Goal: Navigation & Orientation: Find specific page/section

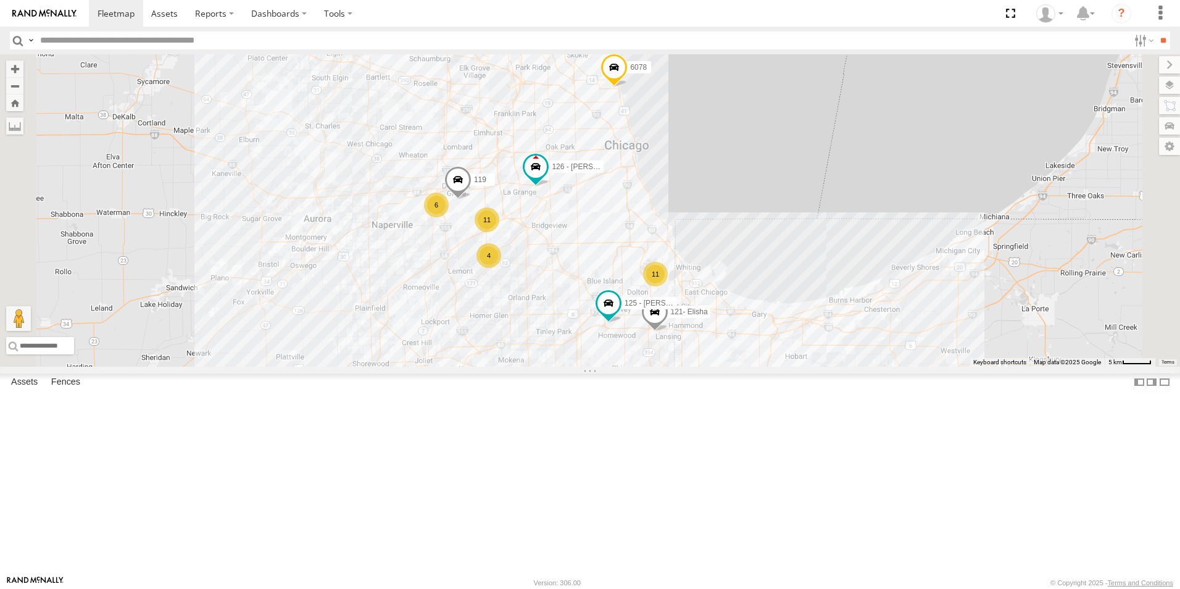
click at [0, 0] on div at bounding box center [0, 0] width 0 height 0
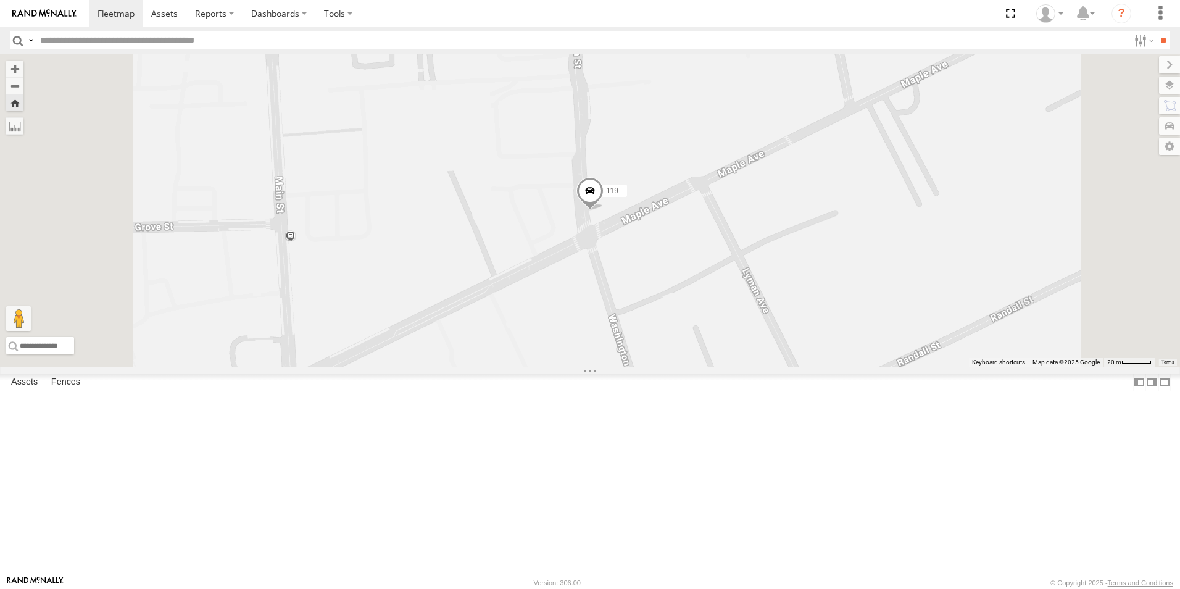
click at [0, 0] on div at bounding box center [0, 0] width 0 height 0
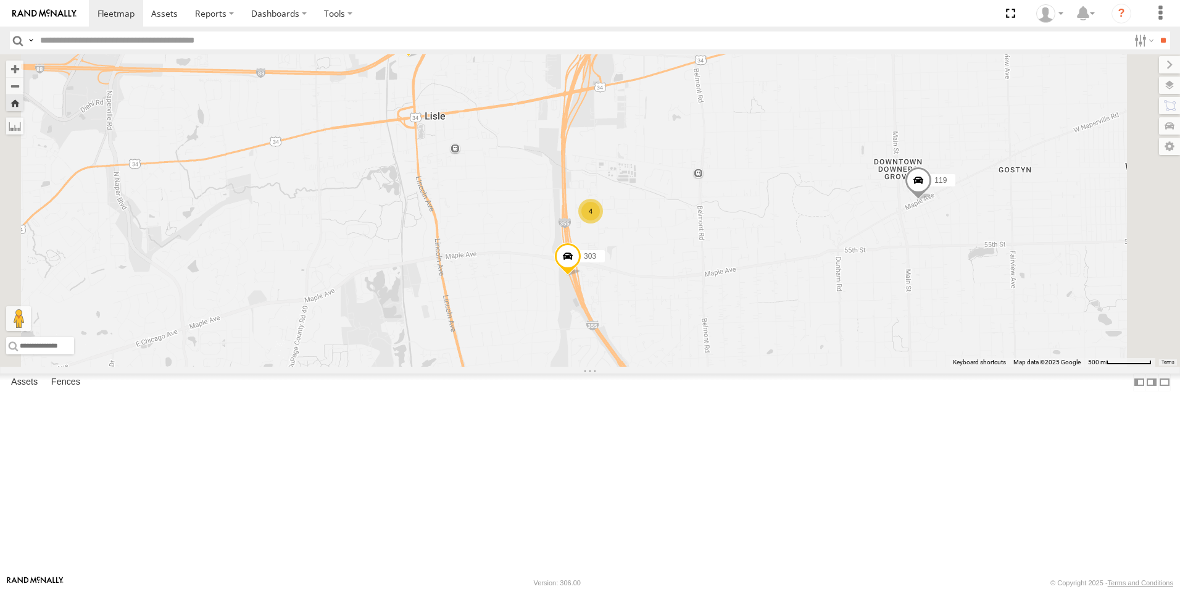
click at [0, 0] on div at bounding box center [0, 0] width 0 height 0
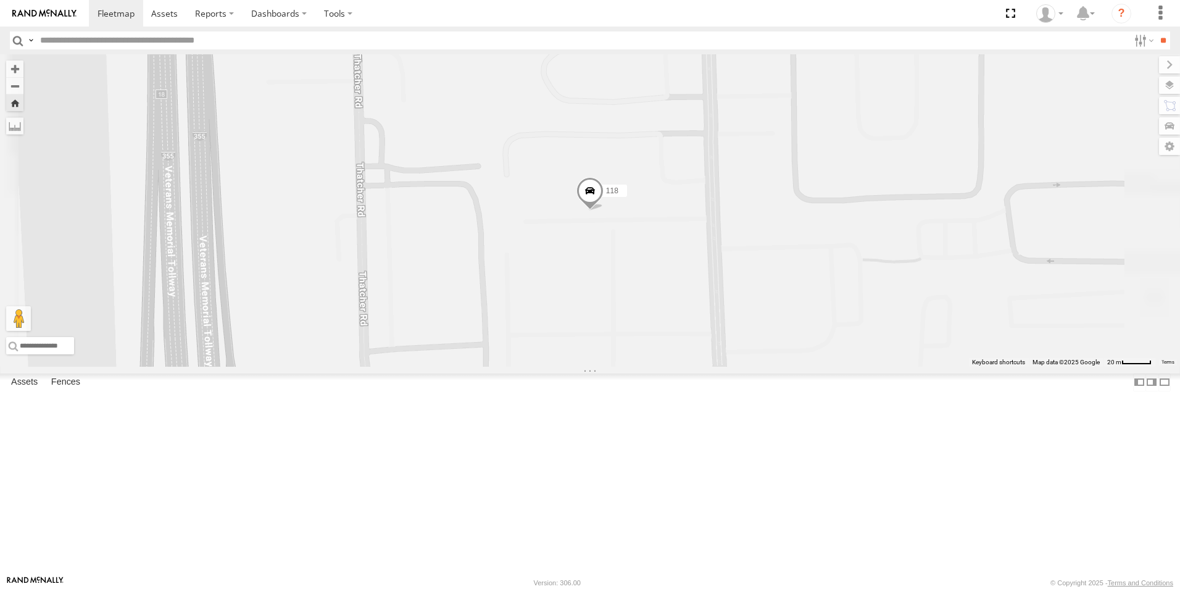
scroll to position [788, 0]
click at [0, 0] on div at bounding box center [0, 0] width 0 height 0
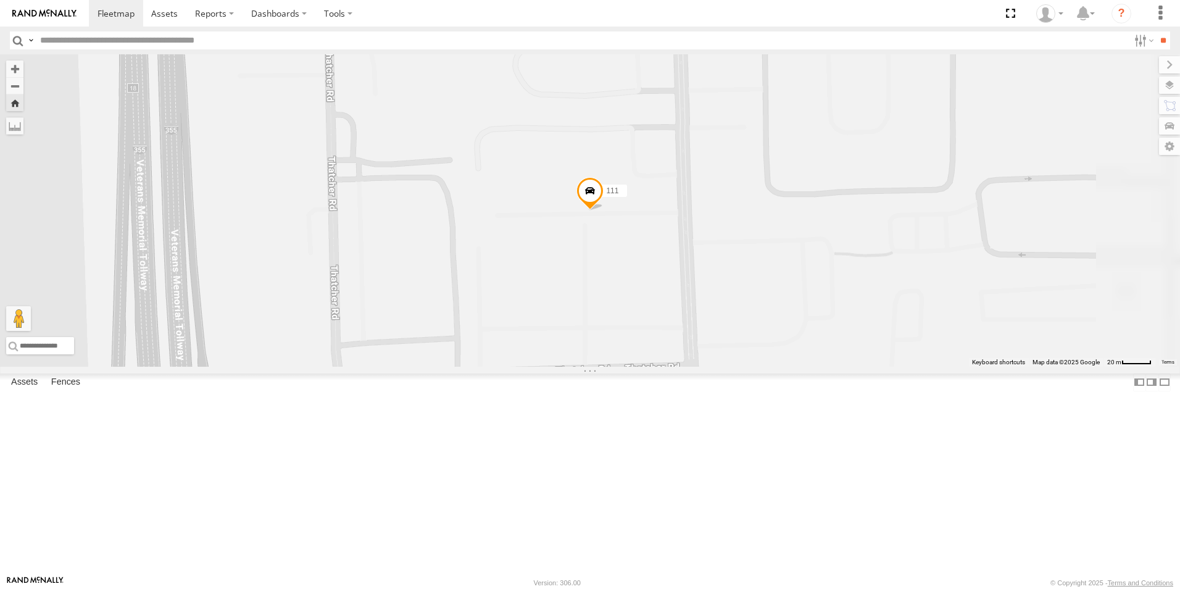
click at [21, 4] on link at bounding box center [44, 13] width 89 height 27
